Goal: Task Accomplishment & Management: Manage account settings

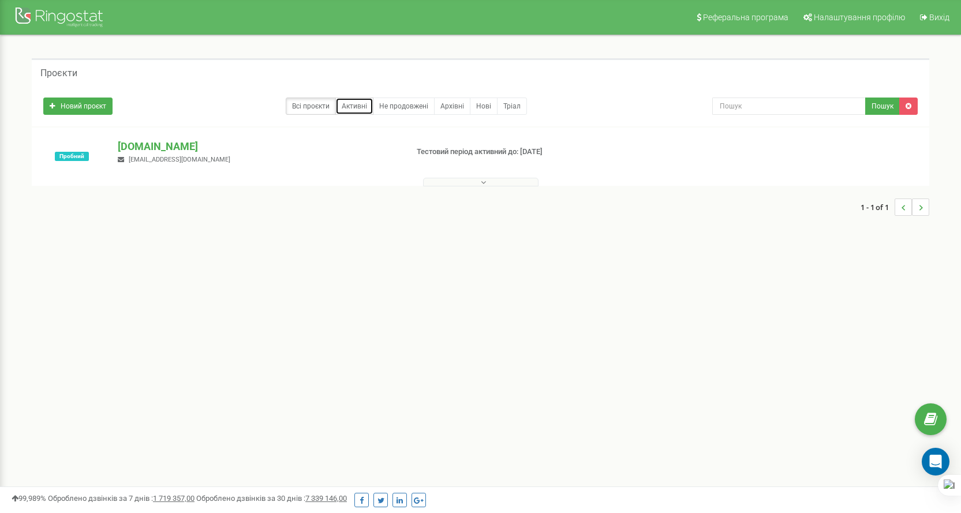
click at [349, 105] on link "Активні" at bounding box center [354, 106] width 38 height 17
click at [82, 4] on link at bounding box center [60, 14] width 121 height 29
click at [147, 140] on p "[DOMAIN_NAME]" at bounding box center [258, 146] width 280 height 15
